Goal: Information Seeking & Learning: Learn about a topic

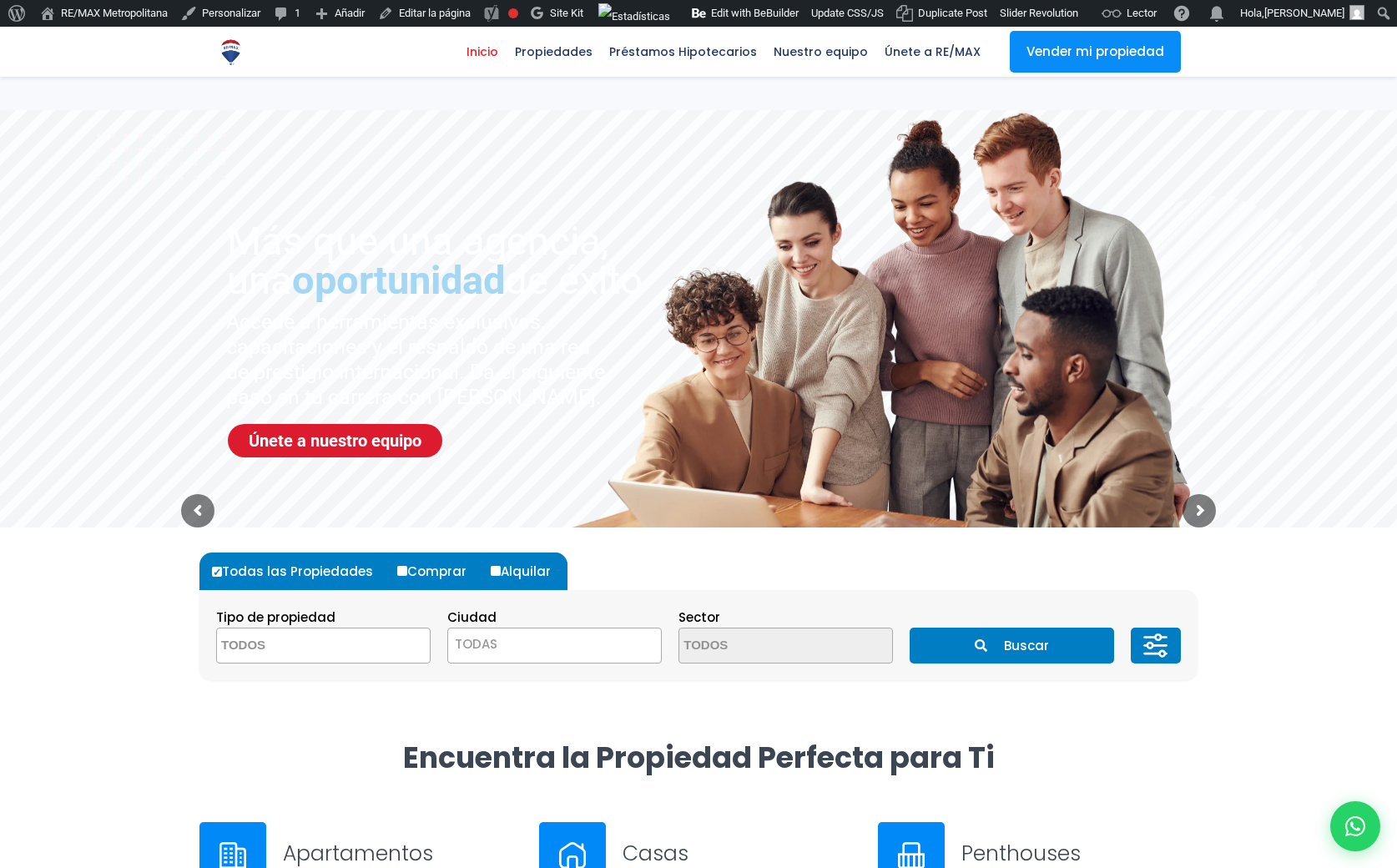
select select
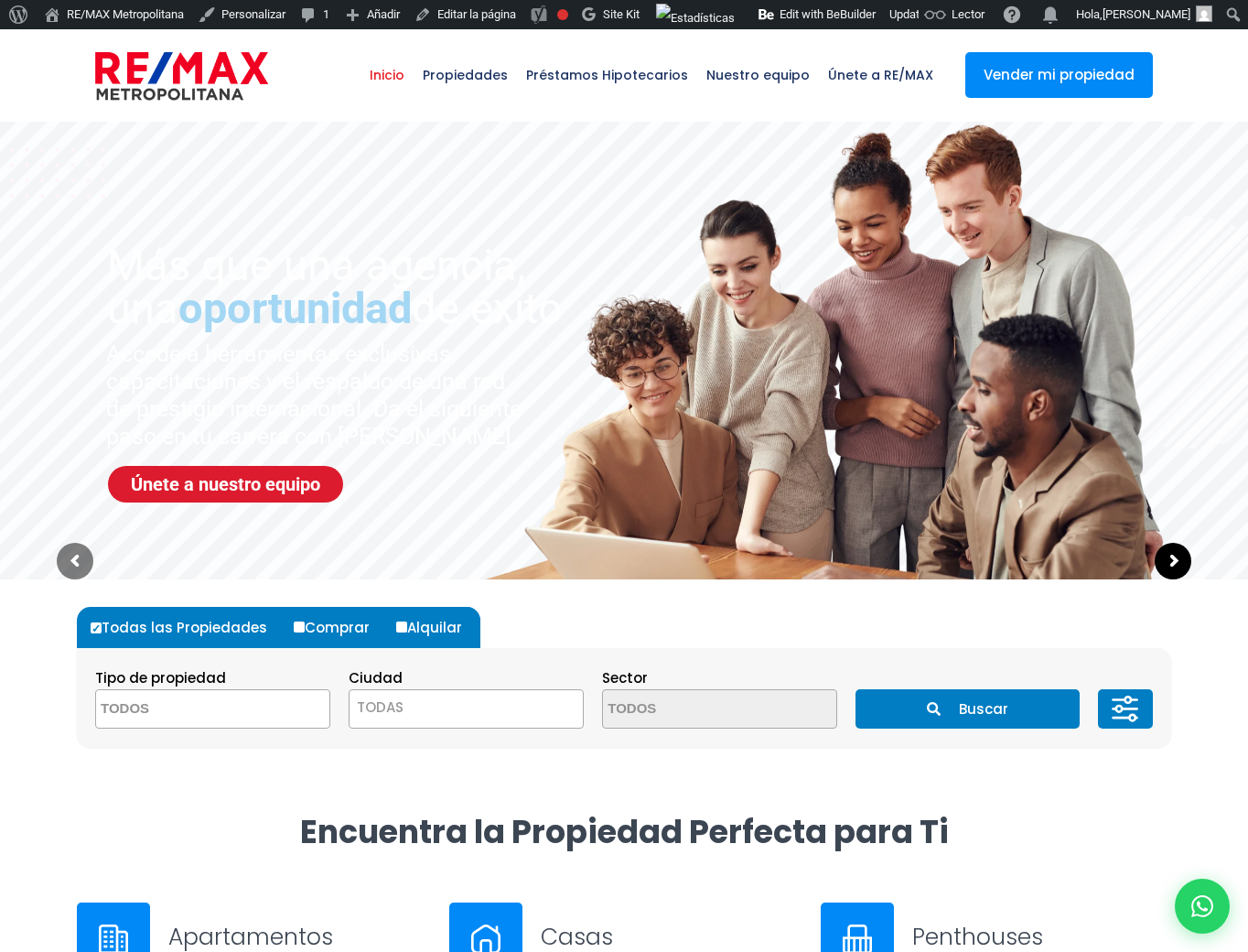
click at [1179, 571] on sr7-arrow at bounding box center [1174, 562] width 37 height 37
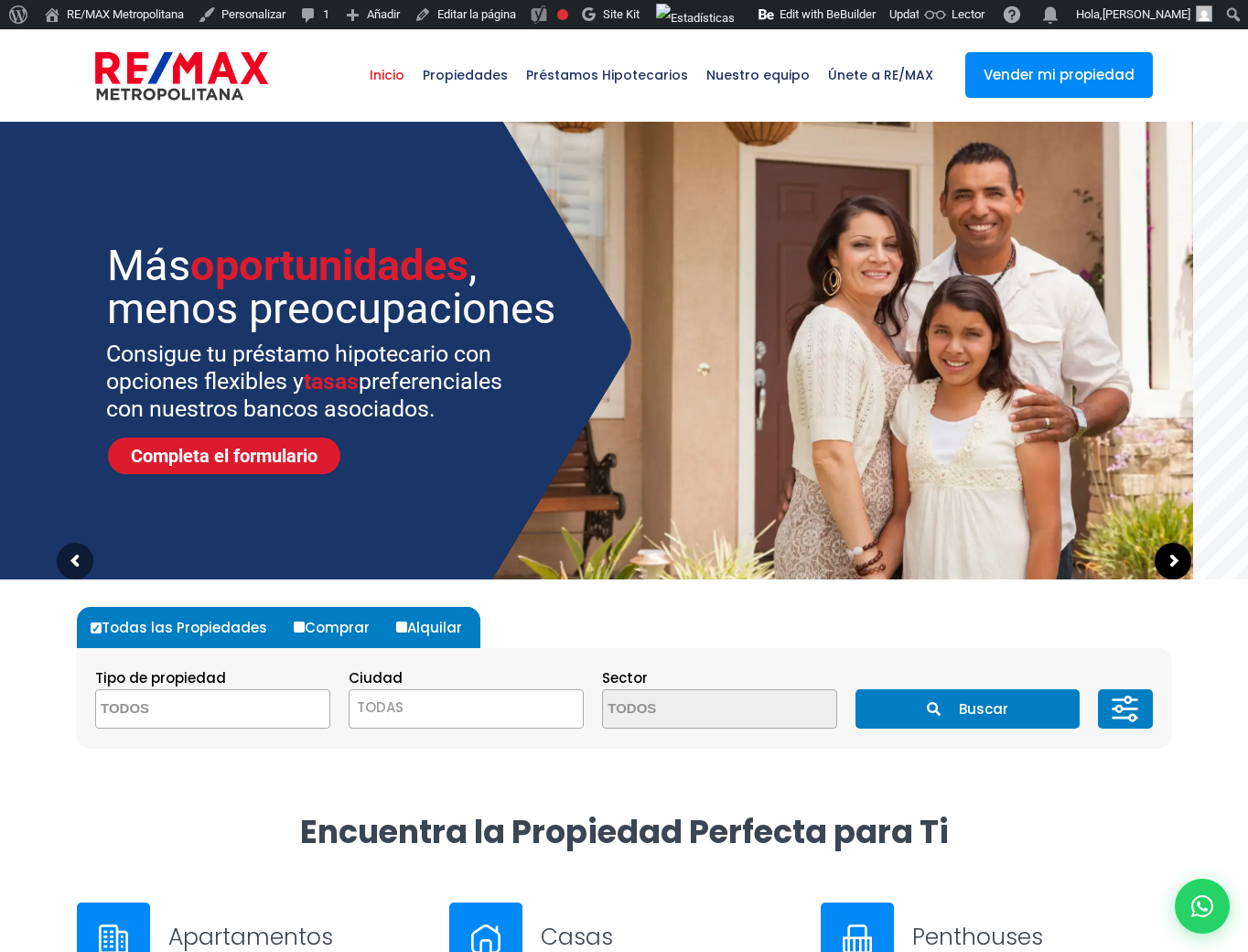
click at [1179, 571] on sr7-arrow at bounding box center [1174, 562] width 37 height 37
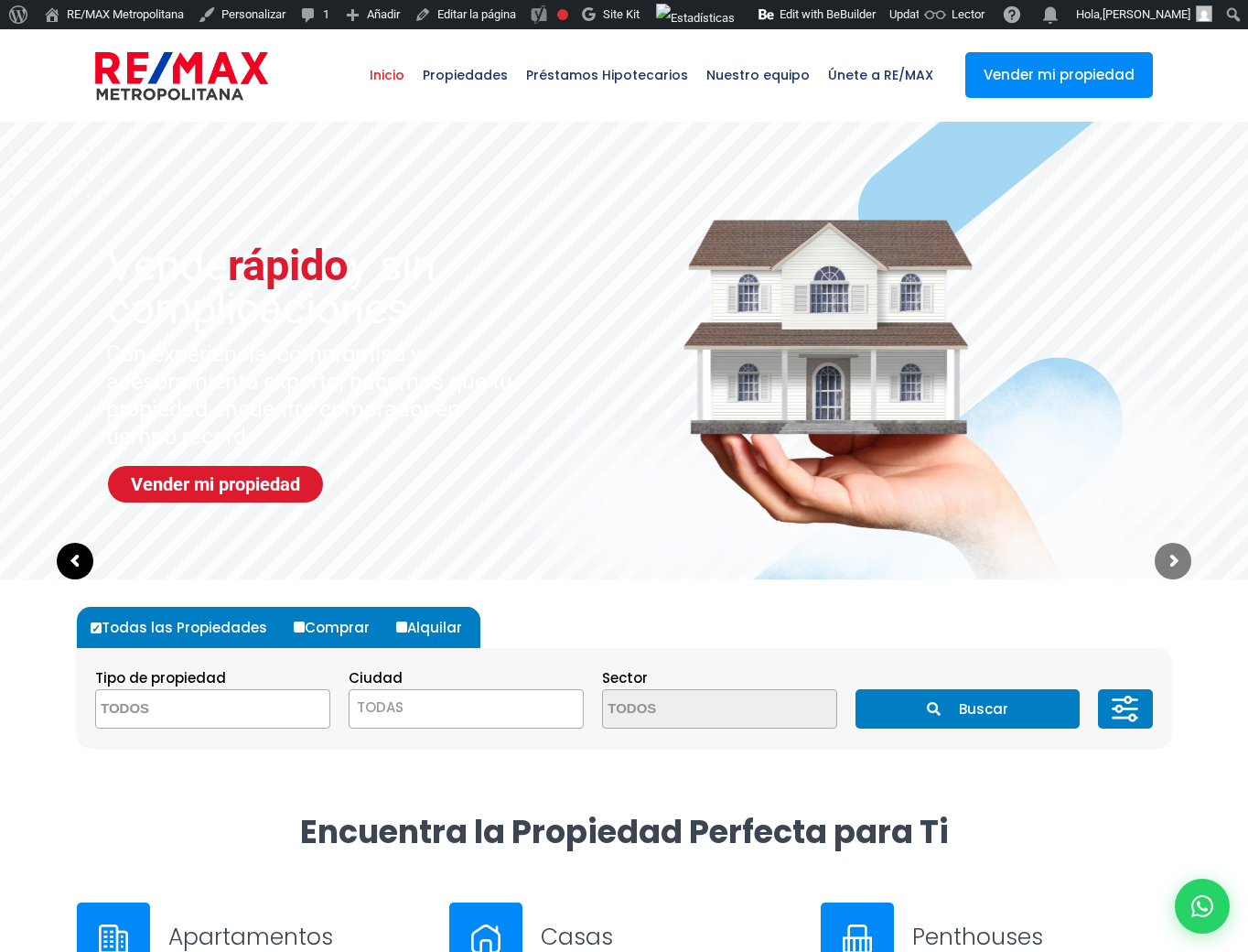
click at [68, 557] on sr7-arrow at bounding box center [75, 562] width 37 height 37
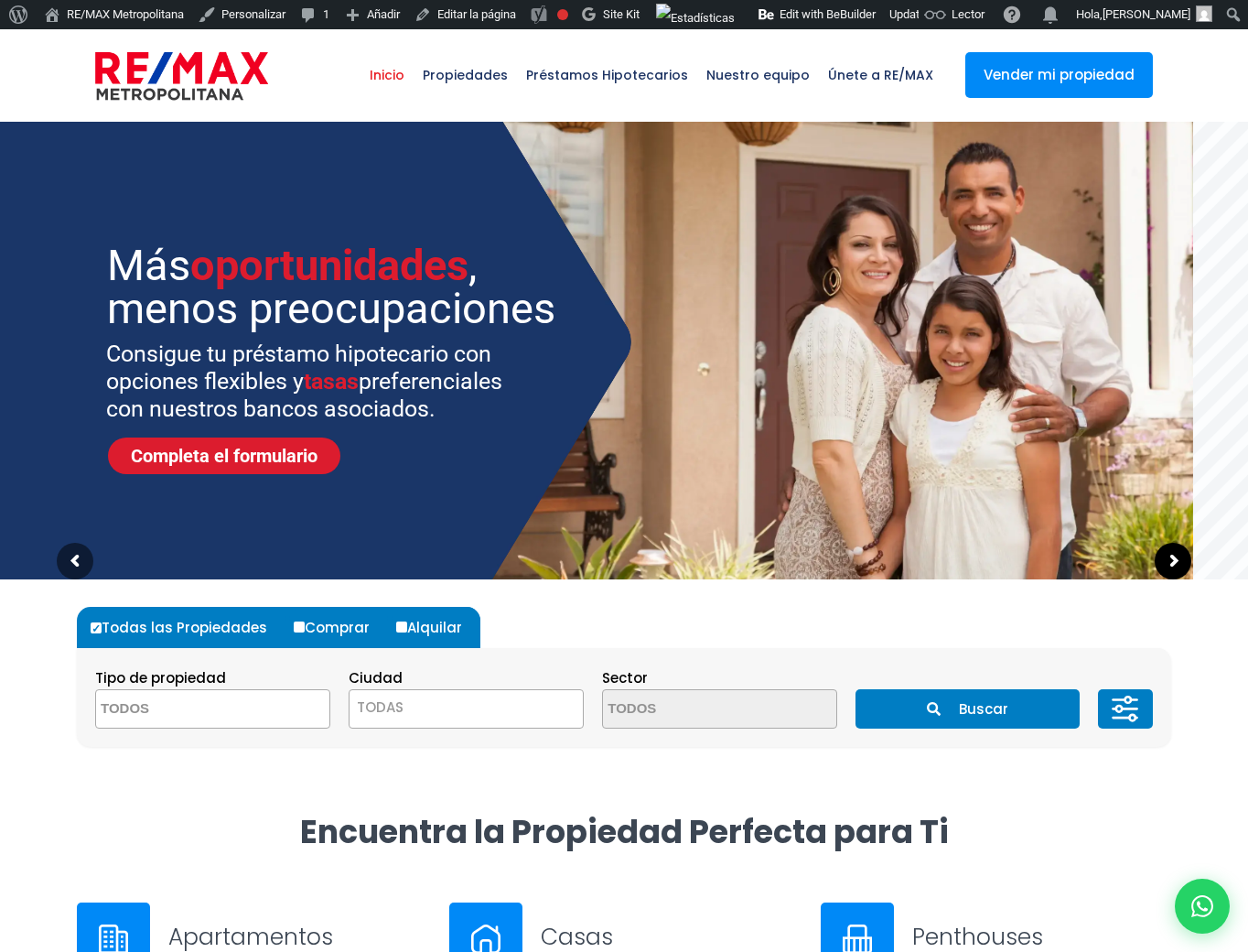
click at [1181, 556] on sr7-arrow at bounding box center [1174, 562] width 37 height 37
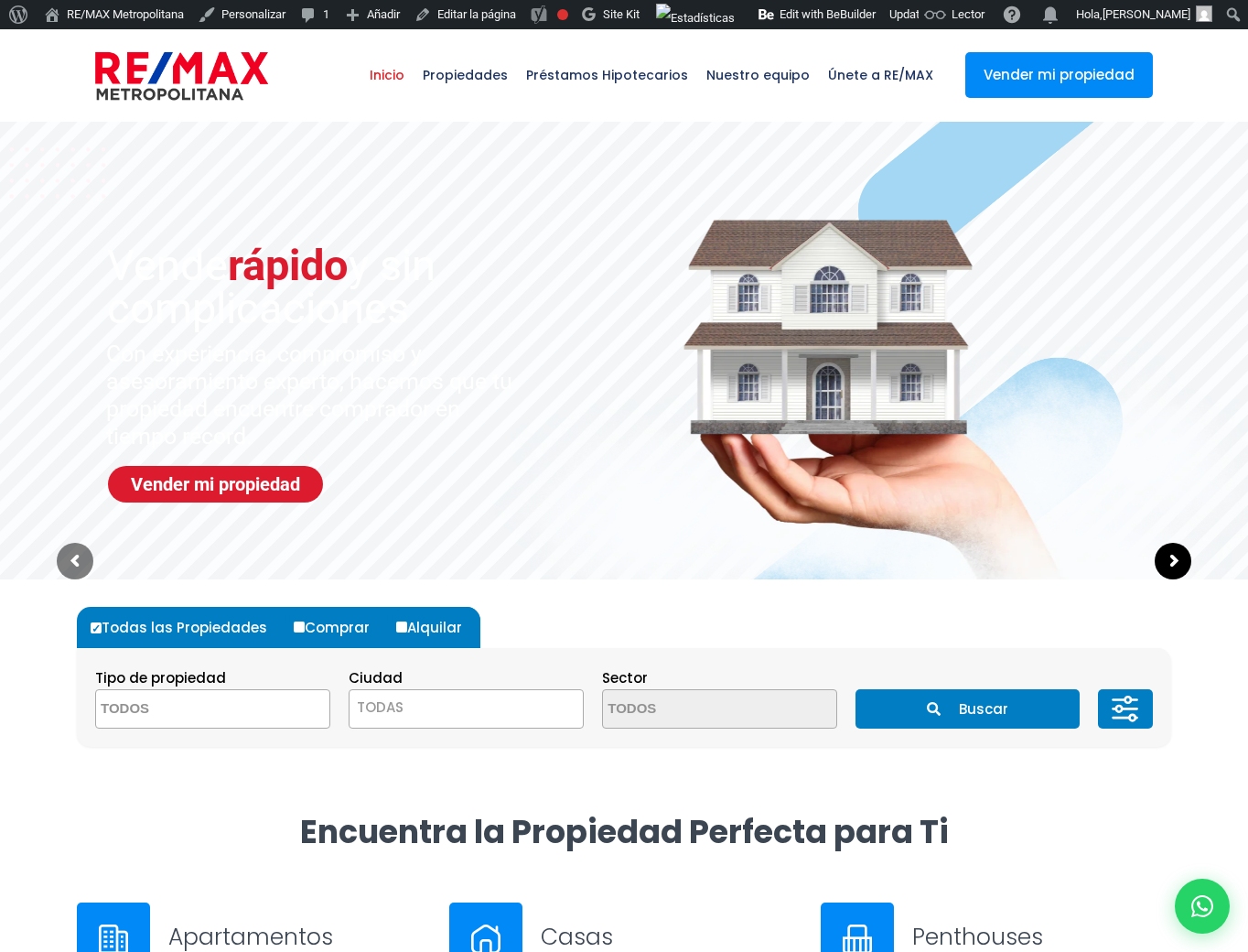
click at [1181, 556] on sr7-arrow at bounding box center [1174, 562] width 37 height 37
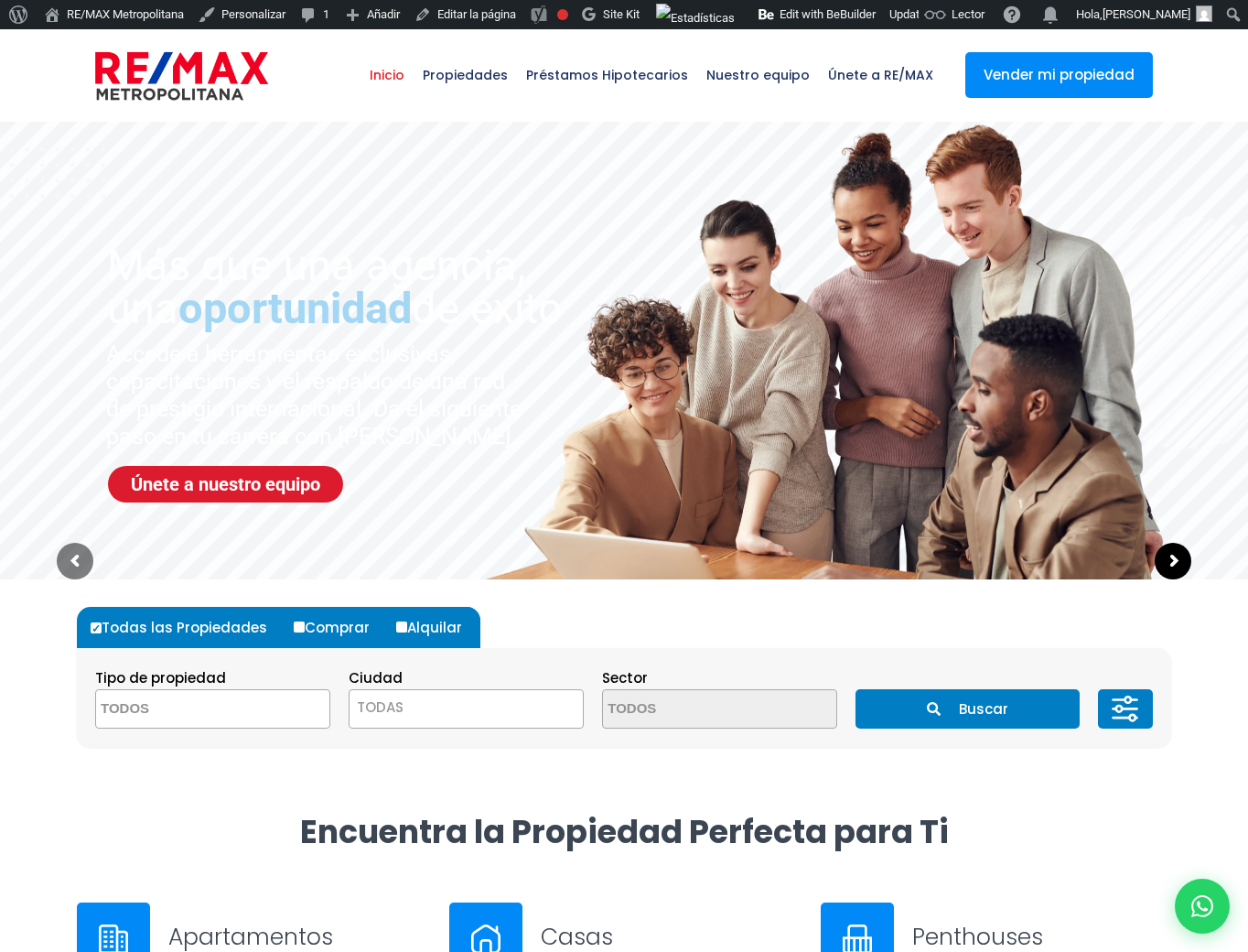
click at [1181, 556] on sr7-arrow at bounding box center [1174, 562] width 37 height 37
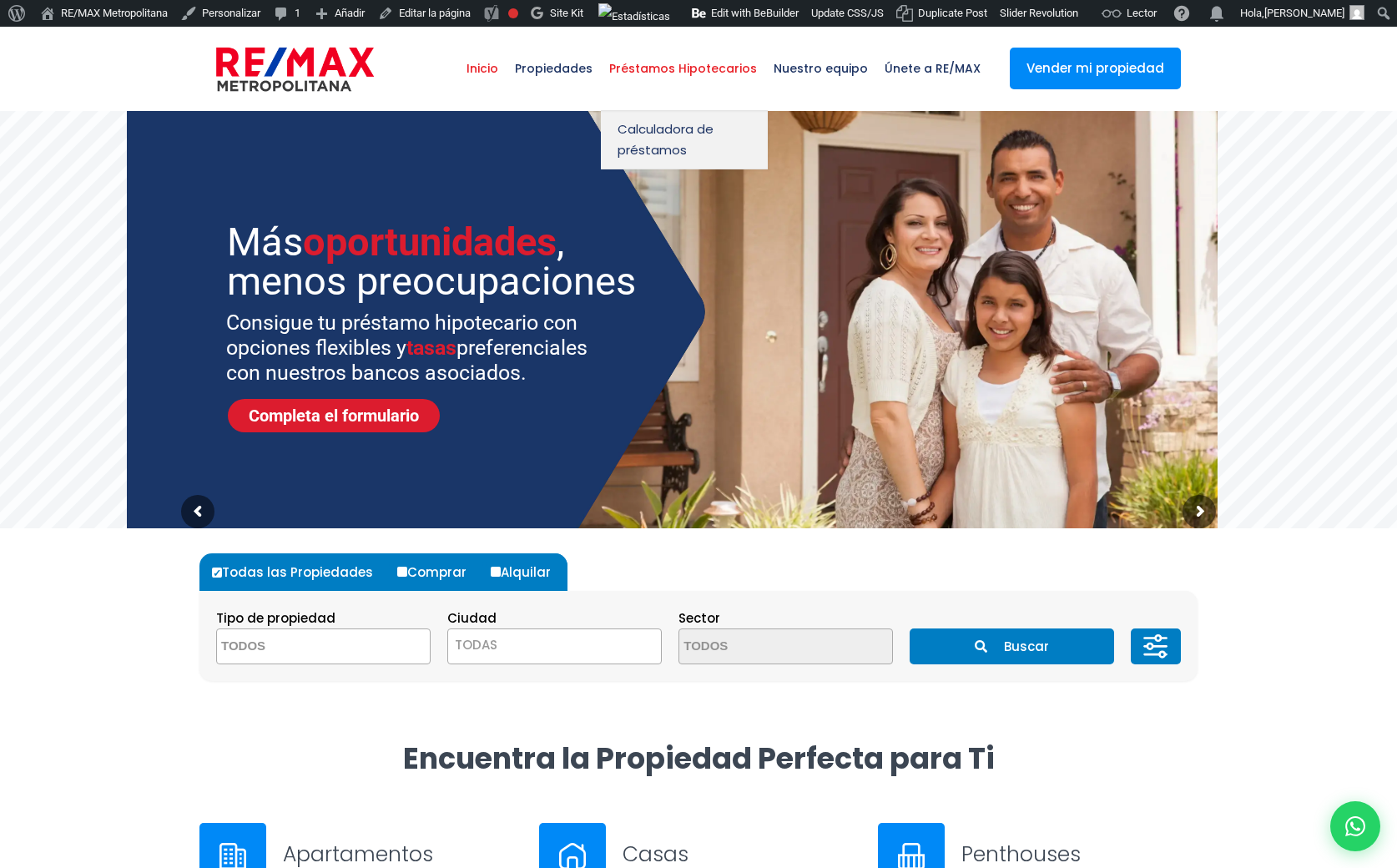
click at [651, 55] on span "Préstamos Hipotecarios" at bounding box center [682, 67] width 165 height 50
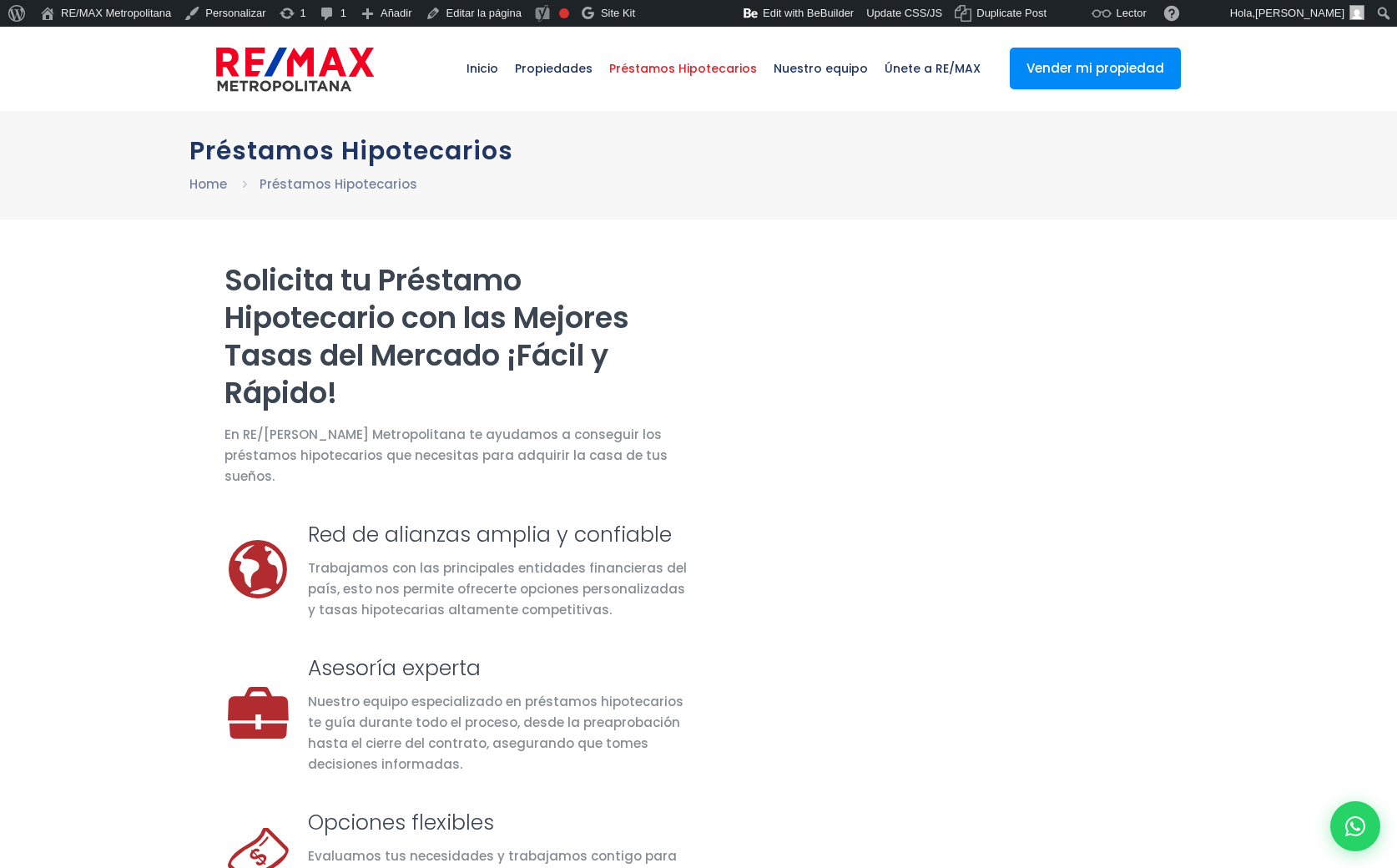
select select "DO"
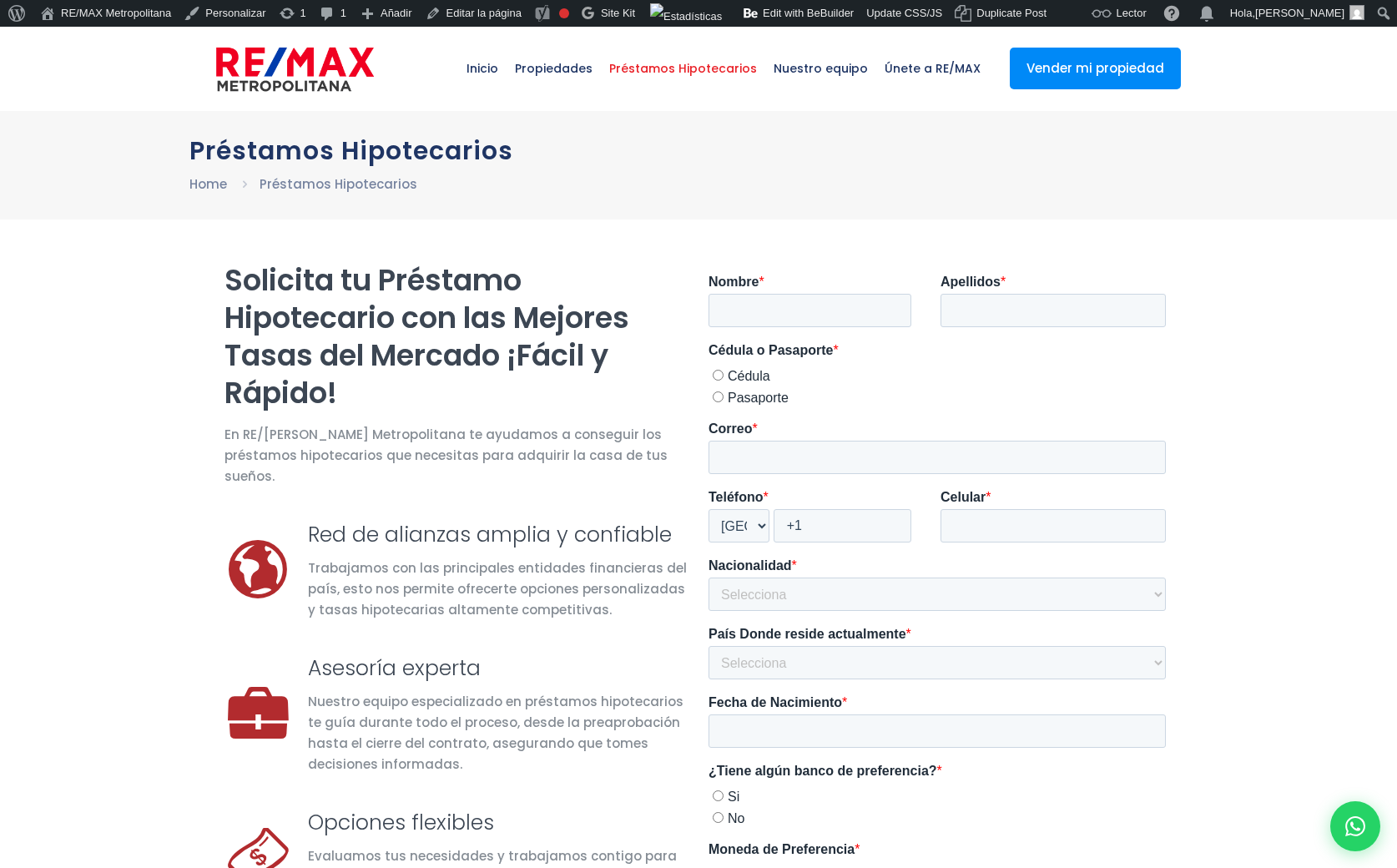
click at [304, 44] on img at bounding box center [294, 68] width 158 height 50
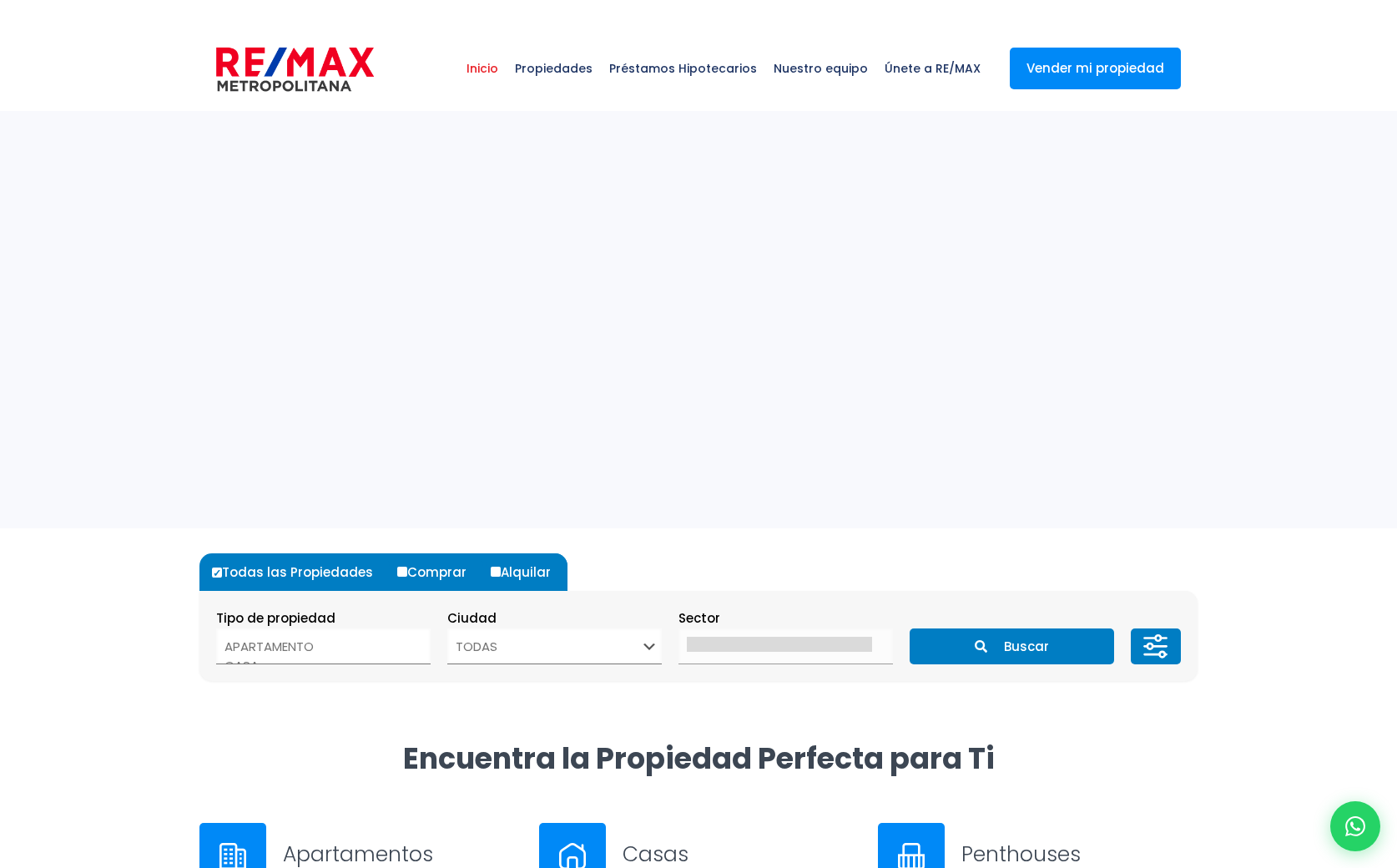
select select
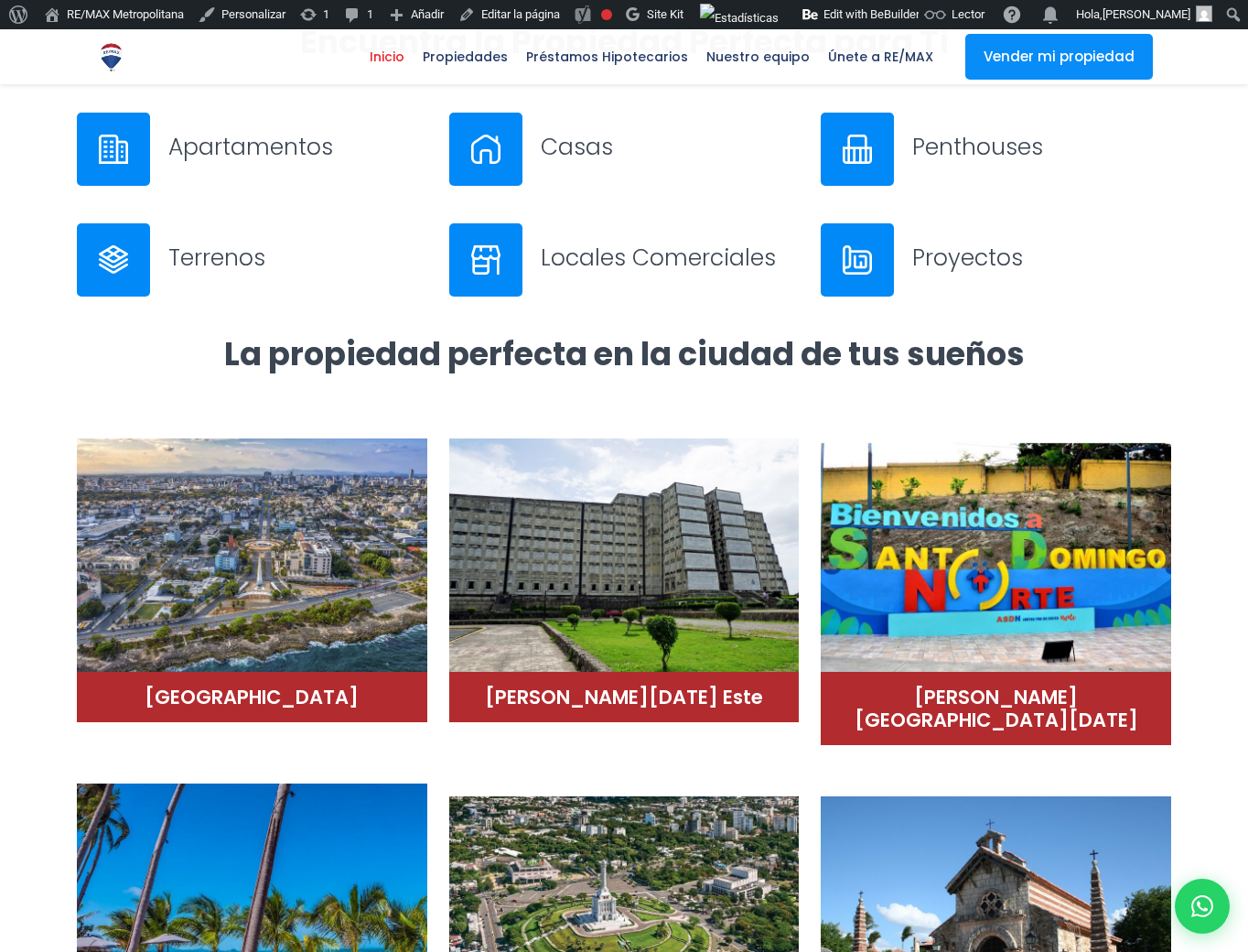
scroll to position [790, 0]
